Goal: Find specific page/section: Find specific page/section

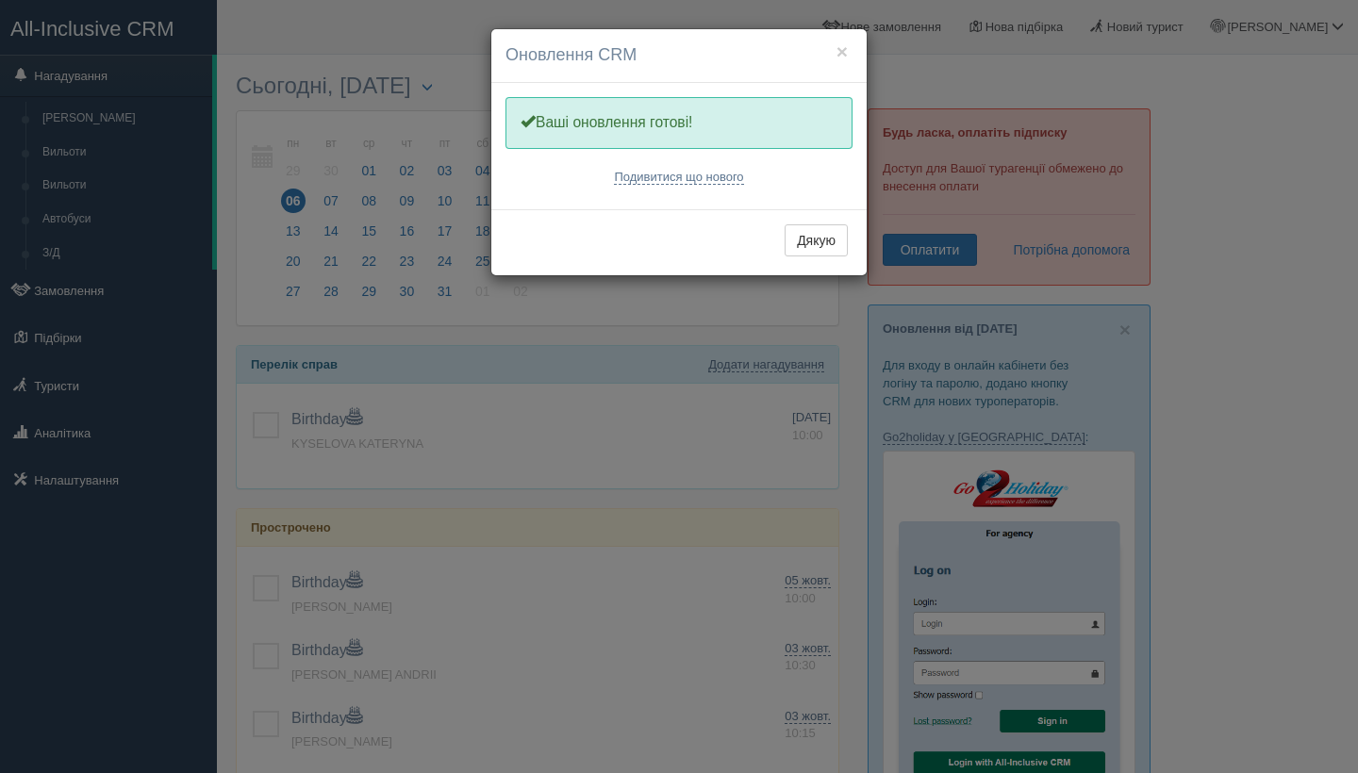
click at [835, 255] on div "Дякую" at bounding box center [678, 242] width 375 height 66
click at [828, 237] on button "Дякую" at bounding box center [816, 240] width 63 height 32
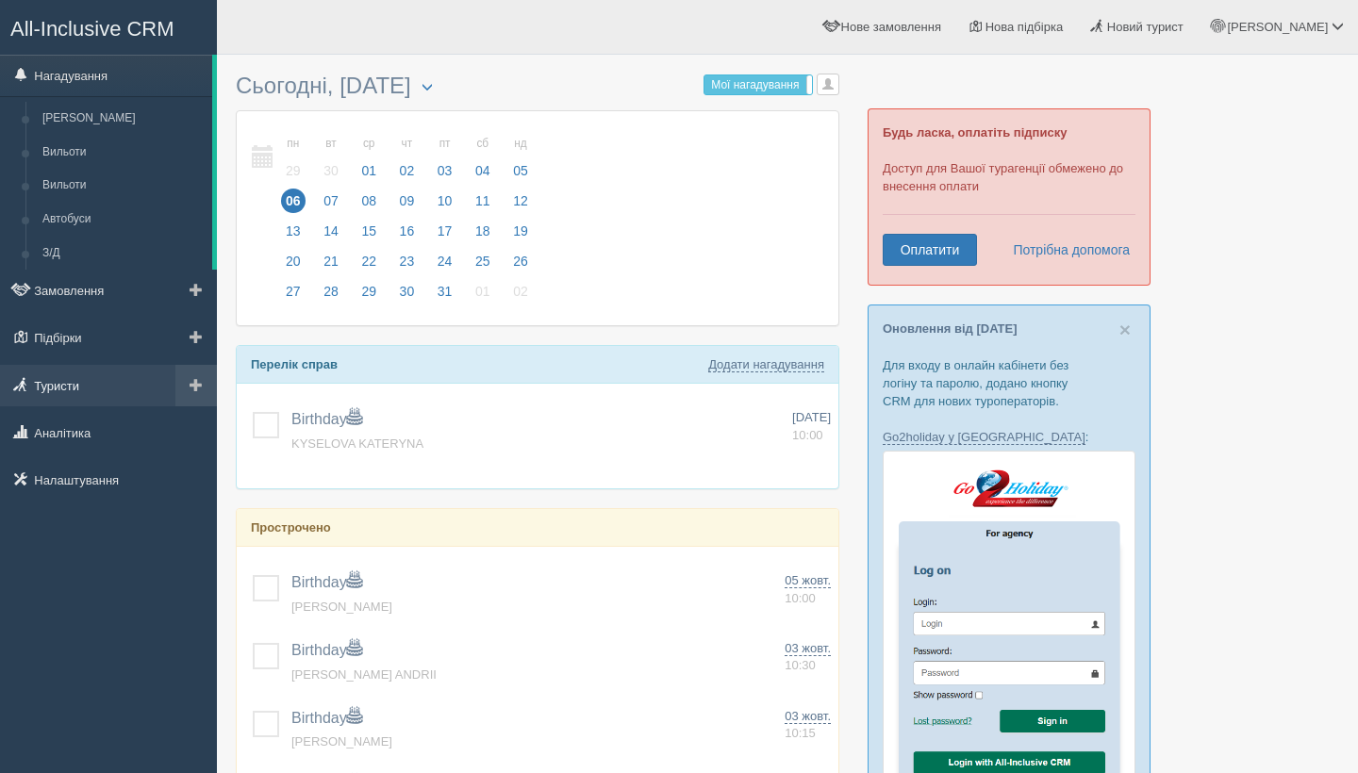
click at [93, 380] on link "Туристи" at bounding box center [108, 385] width 217 height 41
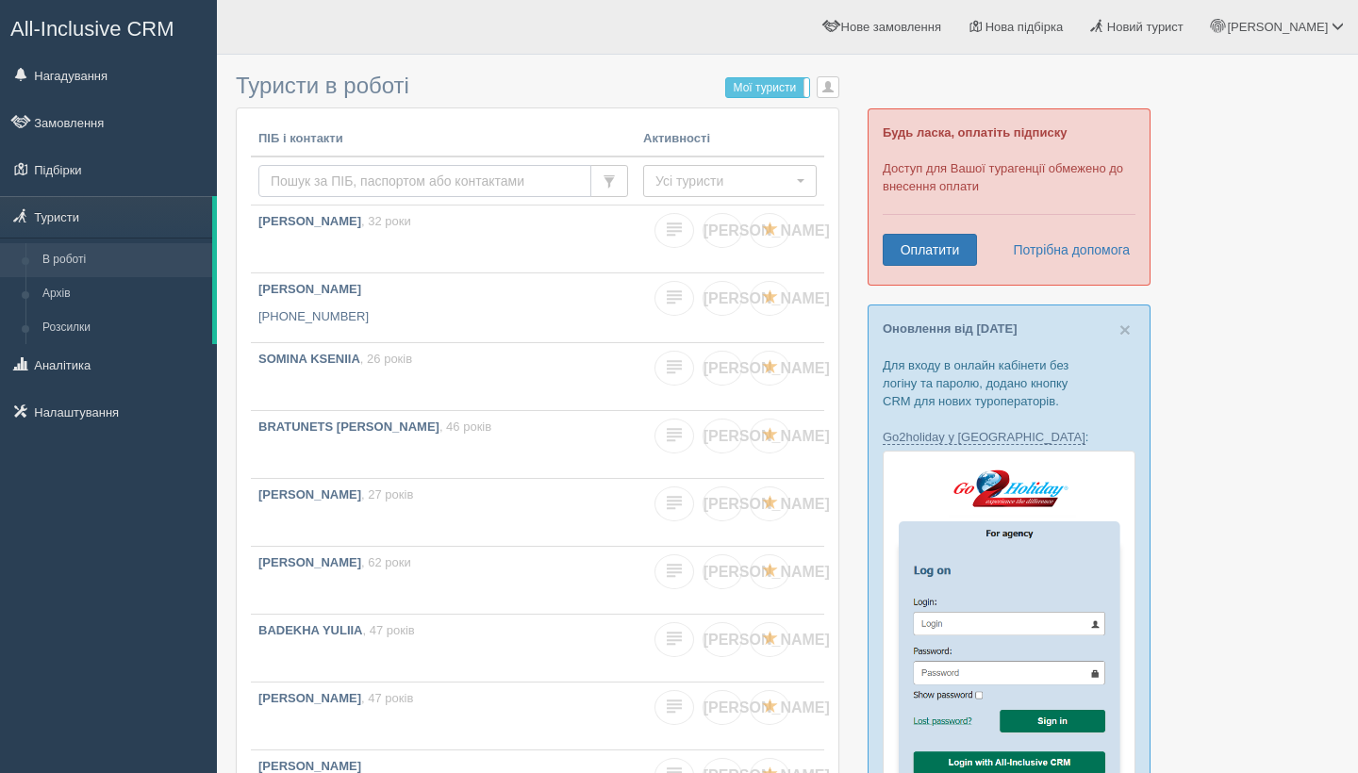
click at [387, 180] on input "text" at bounding box center [424, 181] width 333 height 32
type input "я"
type input "zhukovska"
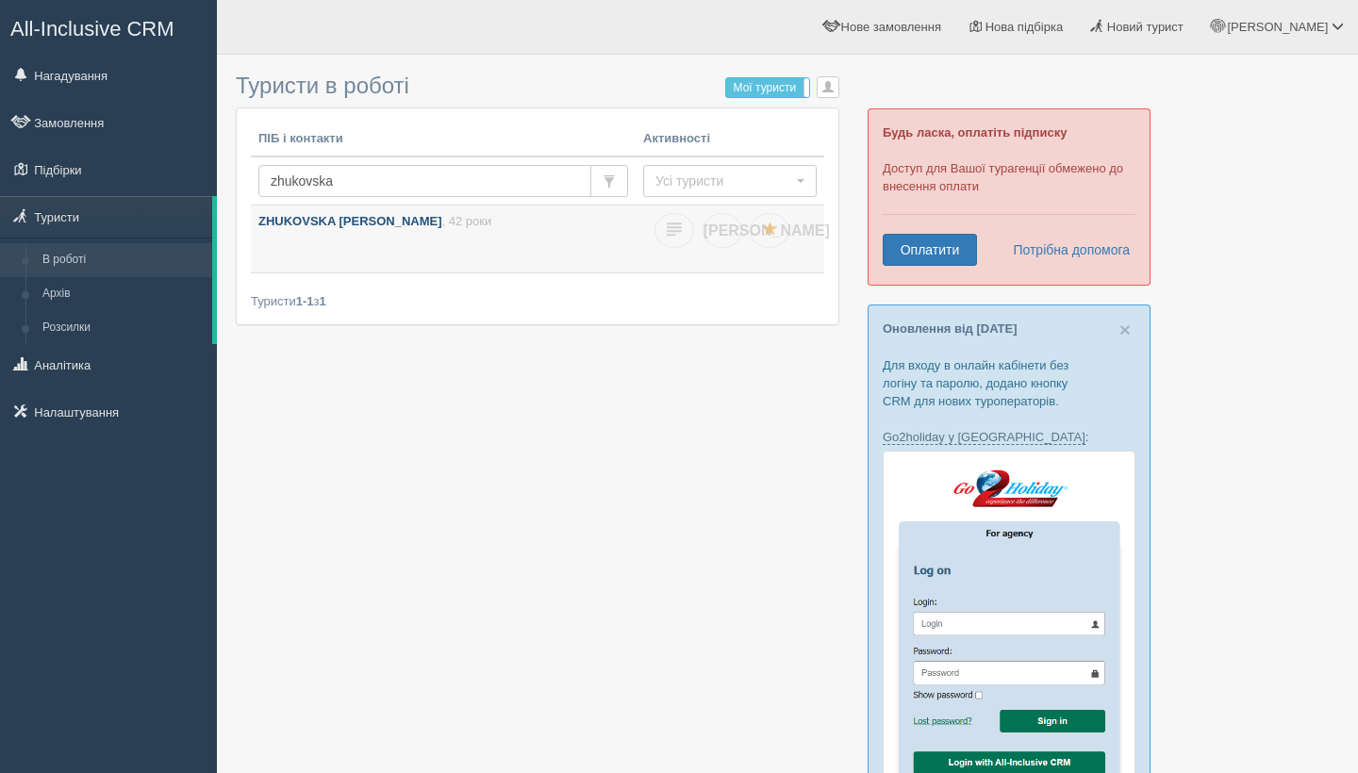
click at [458, 247] on link "ZHUKOVSKA IRYNA , 42 роки" at bounding box center [443, 239] width 385 height 67
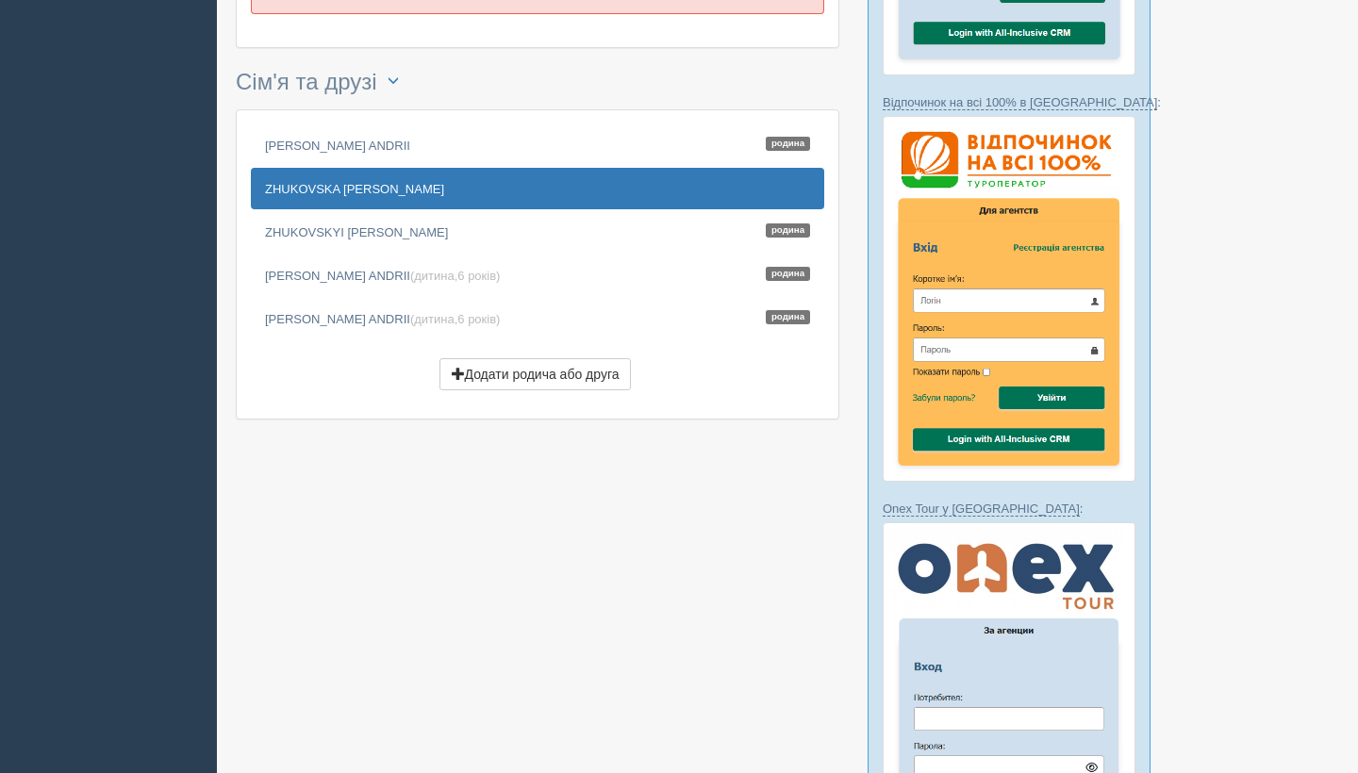
scroll to position [727, 0]
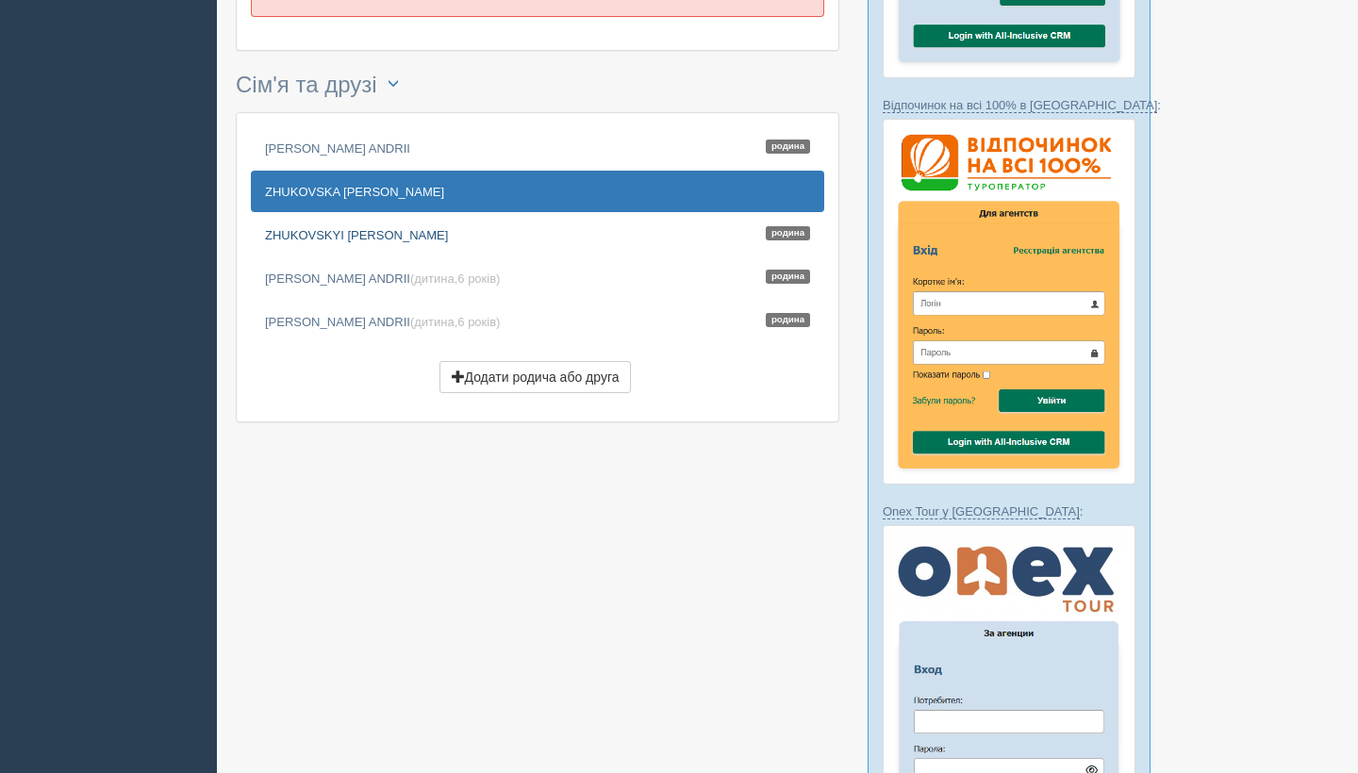
click at [346, 232] on link "ZHUKOVSKYI [PERSON_NAME]" at bounding box center [537, 234] width 573 height 41
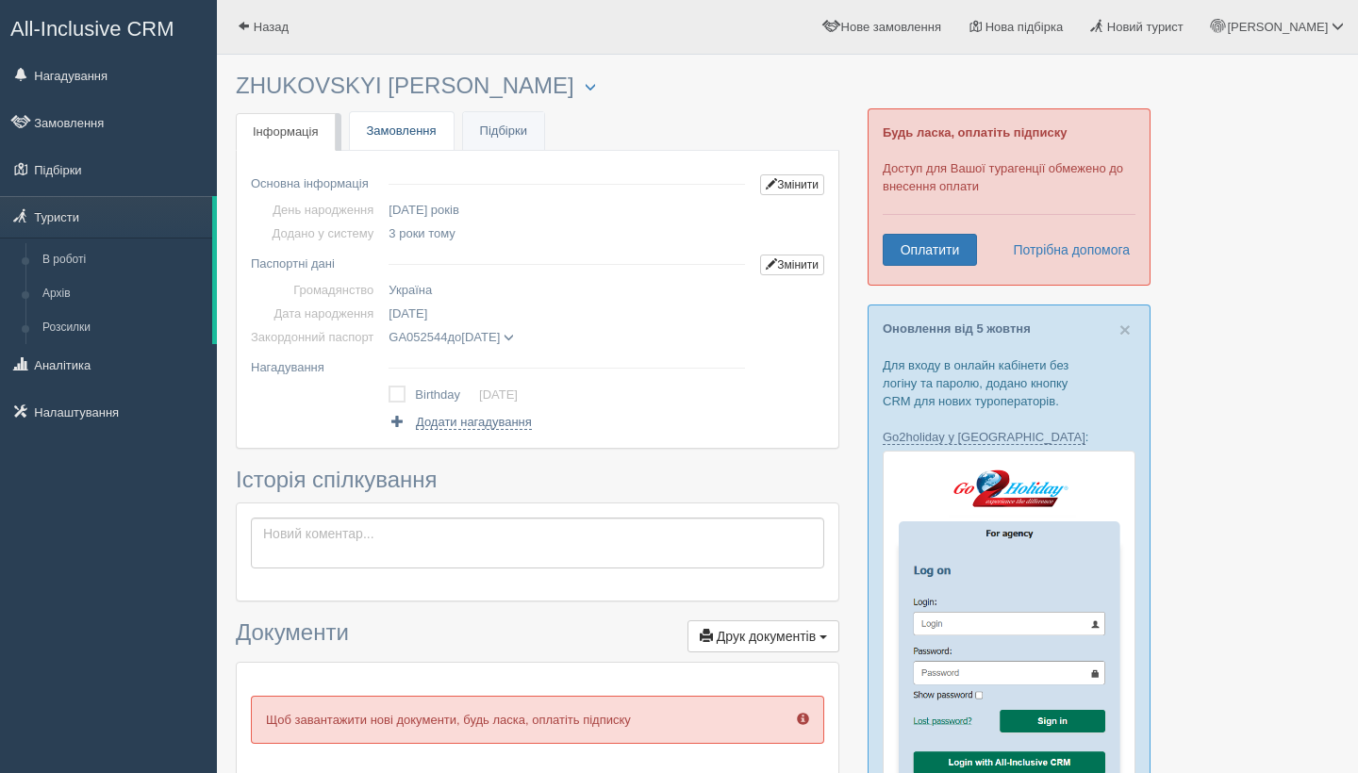
click at [422, 143] on link "Замовлення" at bounding box center [402, 131] width 104 height 39
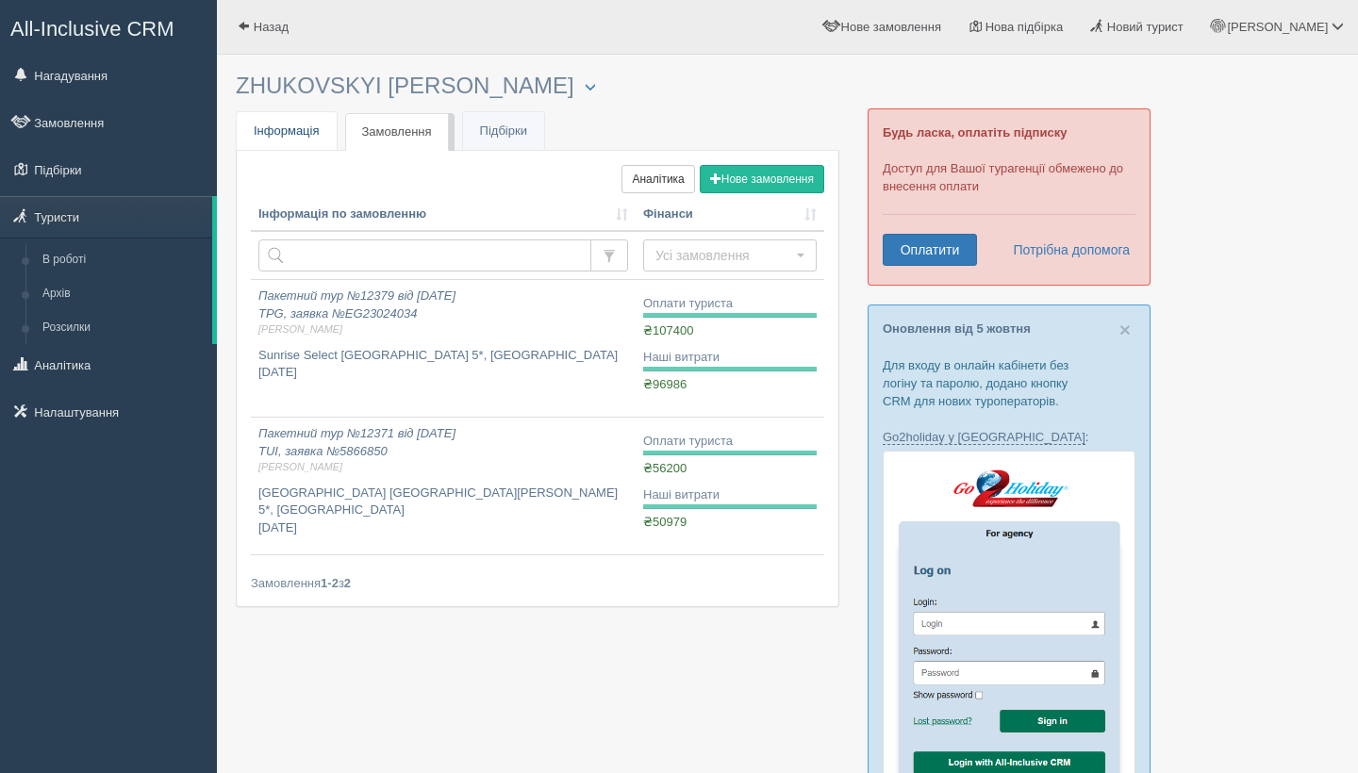
click at [296, 135] on span "Інформація" at bounding box center [287, 131] width 66 height 14
